Goal: Task Accomplishment & Management: Manage account settings

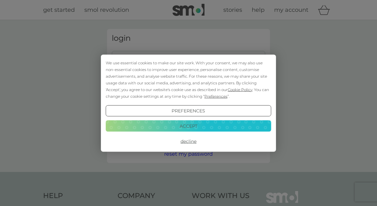
click at [215, 122] on button "Accept" at bounding box center [188, 126] width 165 height 11
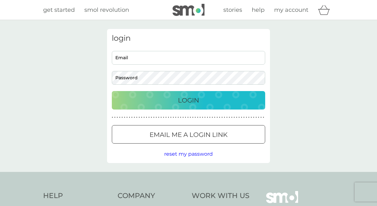
click at [213, 55] on input "Email" at bounding box center [188, 58] width 153 height 14
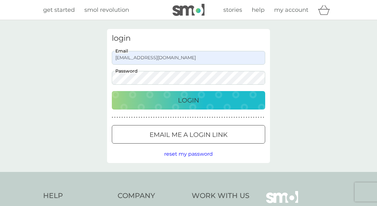
type input "llayland@btinternet.com"
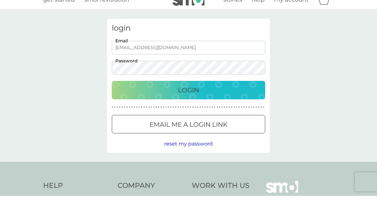
scroll to position [10, 0]
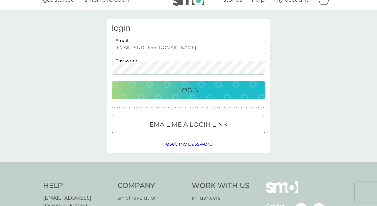
click at [226, 88] on div "Login" at bounding box center [188, 90] width 140 height 10
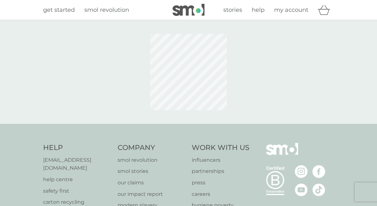
scroll to position [10, 0]
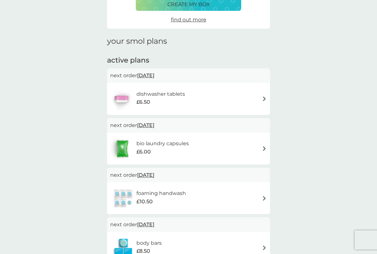
scroll to position [60, 0]
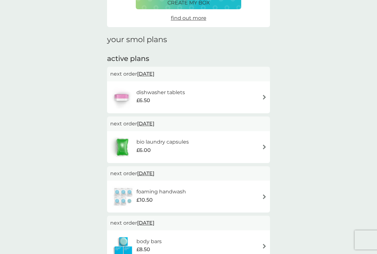
click at [260, 148] on div "bio laundry capsules £6.00" at bounding box center [188, 147] width 156 height 22
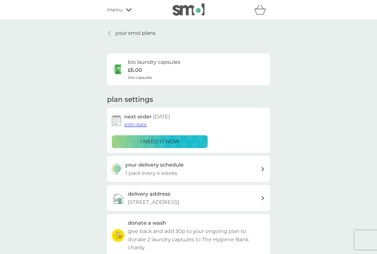
click at [139, 125] on span "edit date" at bounding box center [135, 125] width 23 height 6
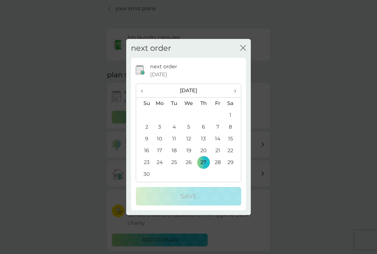
scroll to position [29, 0]
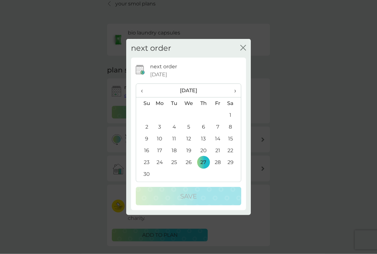
click at [234, 91] on span "›" at bounding box center [232, 90] width 6 height 13
click at [148, 148] on td "21" at bounding box center [144, 151] width 16 height 12
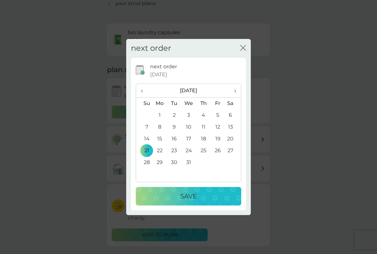
click at [212, 198] on div "Save" at bounding box center [188, 196] width 93 height 10
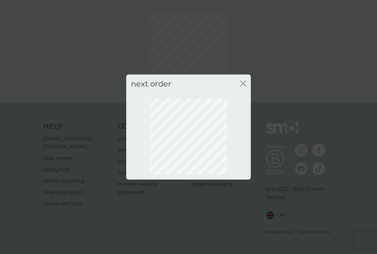
scroll to position [13, 0]
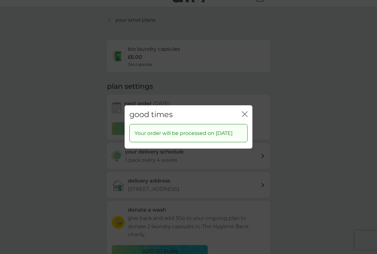
click at [245, 112] on icon "close" at bounding box center [245, 114] width 6 height 6
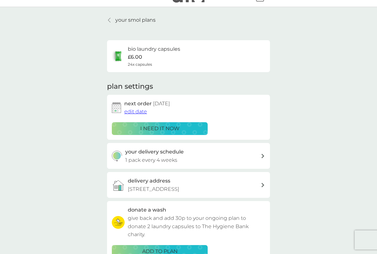
click at [258, 153] on div "your delivery schedule 1 pack every 4 weeks" at bounding box center [193, 156] width 136 height 16
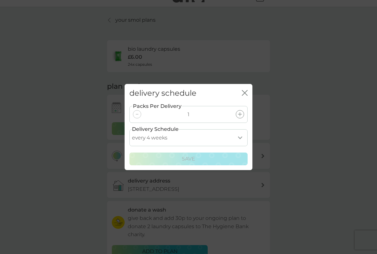
click at [243, 135] on select "every 1 week every 2 weeks every 3 weeks every 4 weeks every 5 weeks every 6 we…" at bounding box center [188, 137] width 118 height 17
select select "42"
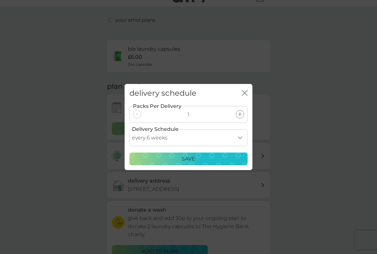
click at [213, 156] on div "Save" at bounding box center [188, 159] width 110 height 8
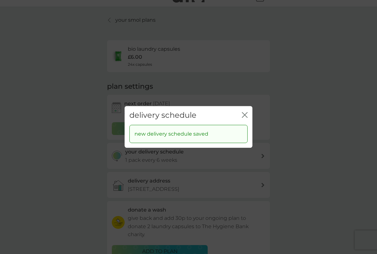
click at [242, 117] on icon "close" at bounding box center [245, 115] width 6 height 6
